Goal: Task Accomplishment & Management: Manage account settings

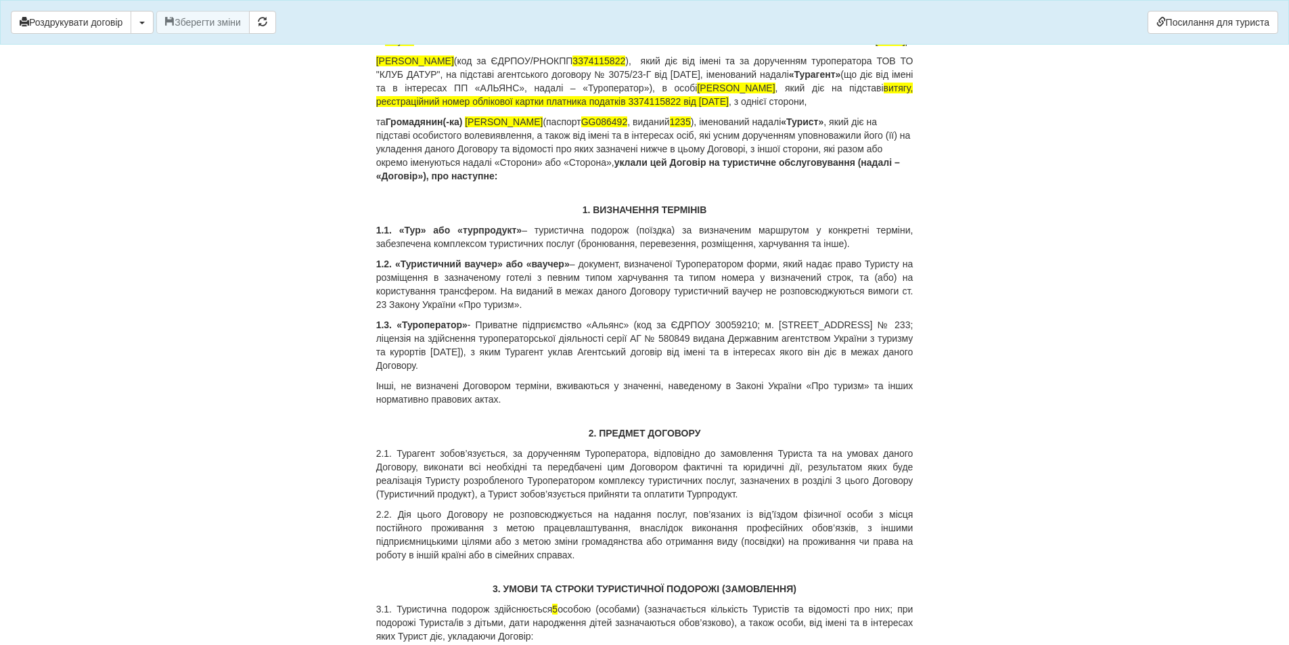
scroll to position [7100, 0]
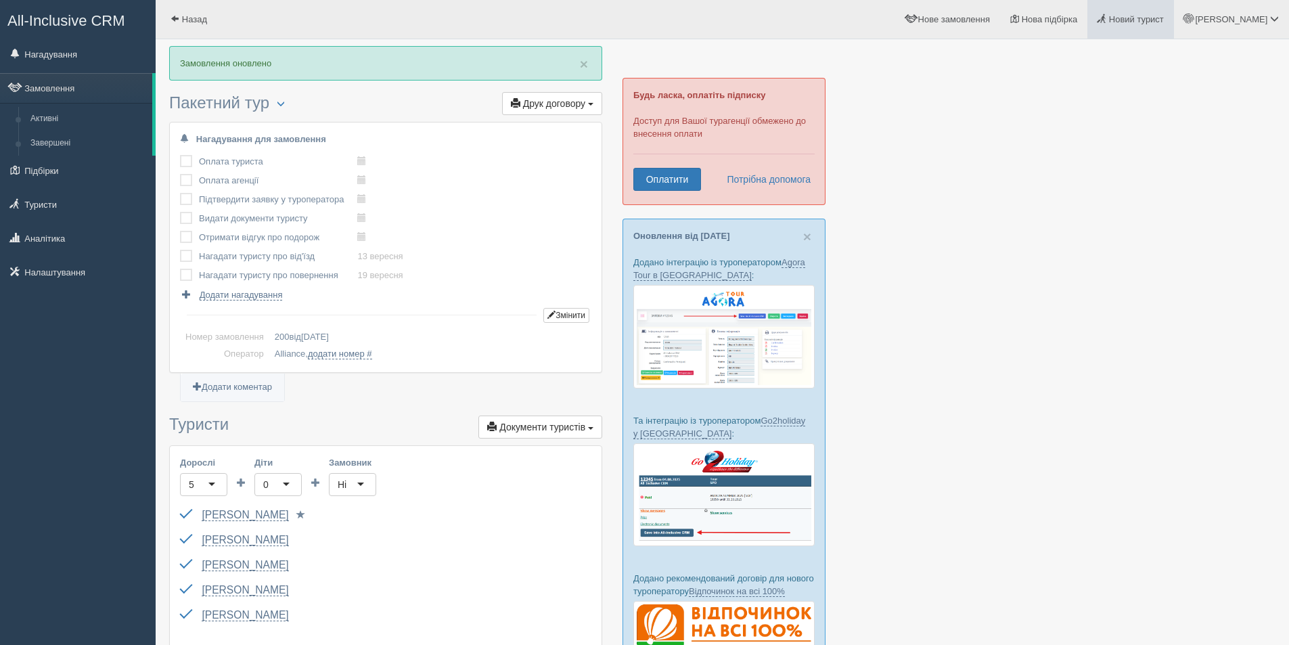
click at [1164, 24] on span "Новий турист" at bounding box center [1136, 19] width 55 height 10
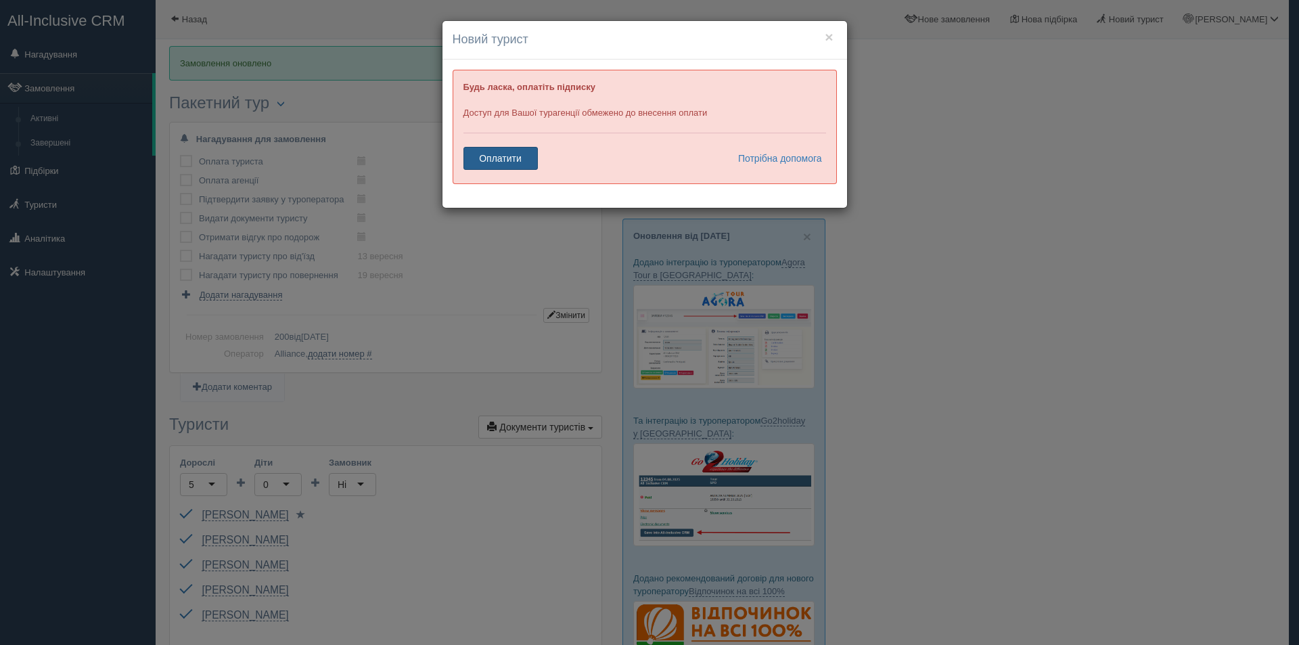
click at [502, 161] on link "Оплатити" at bounding box center [500, 158] width 74 height 23
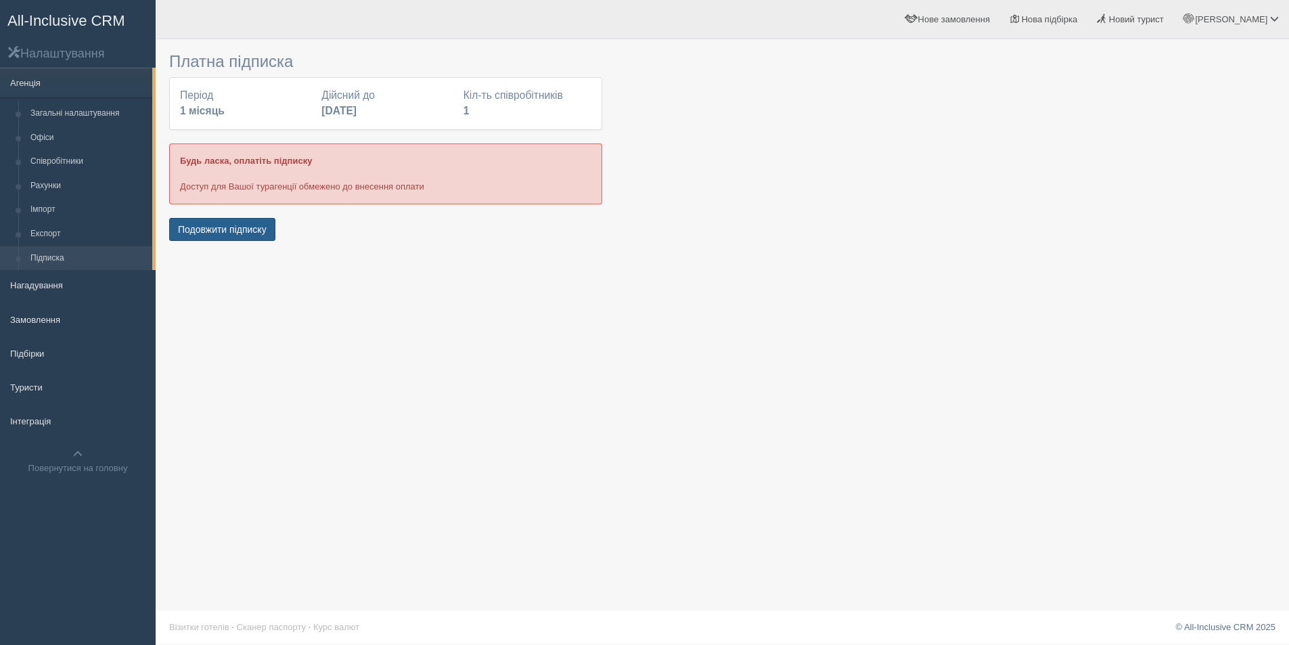
click at [238, 231] on button "Подовжити підписку" at bounding box center [222, 229] width 106 height 23
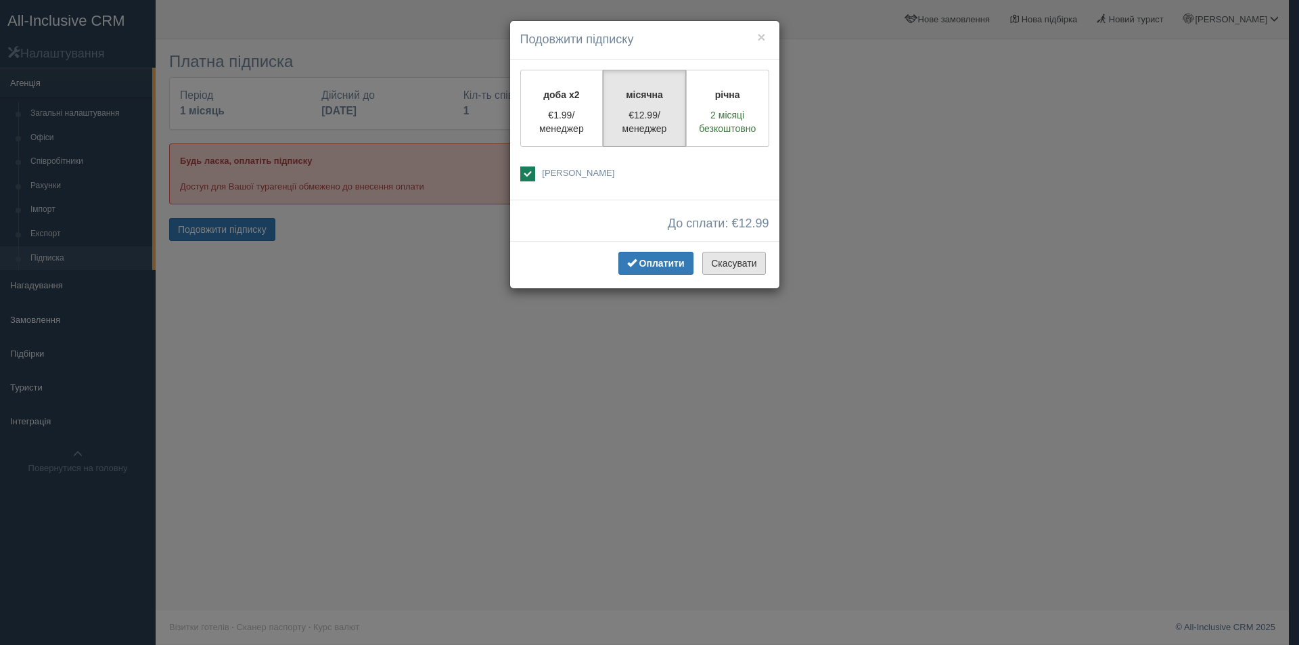
click at [727, 262] on button "Скасувати" at bounding box center [733, 263] width 63 height 23
